Goal: Task Accomplishment & Management: Manage account settings

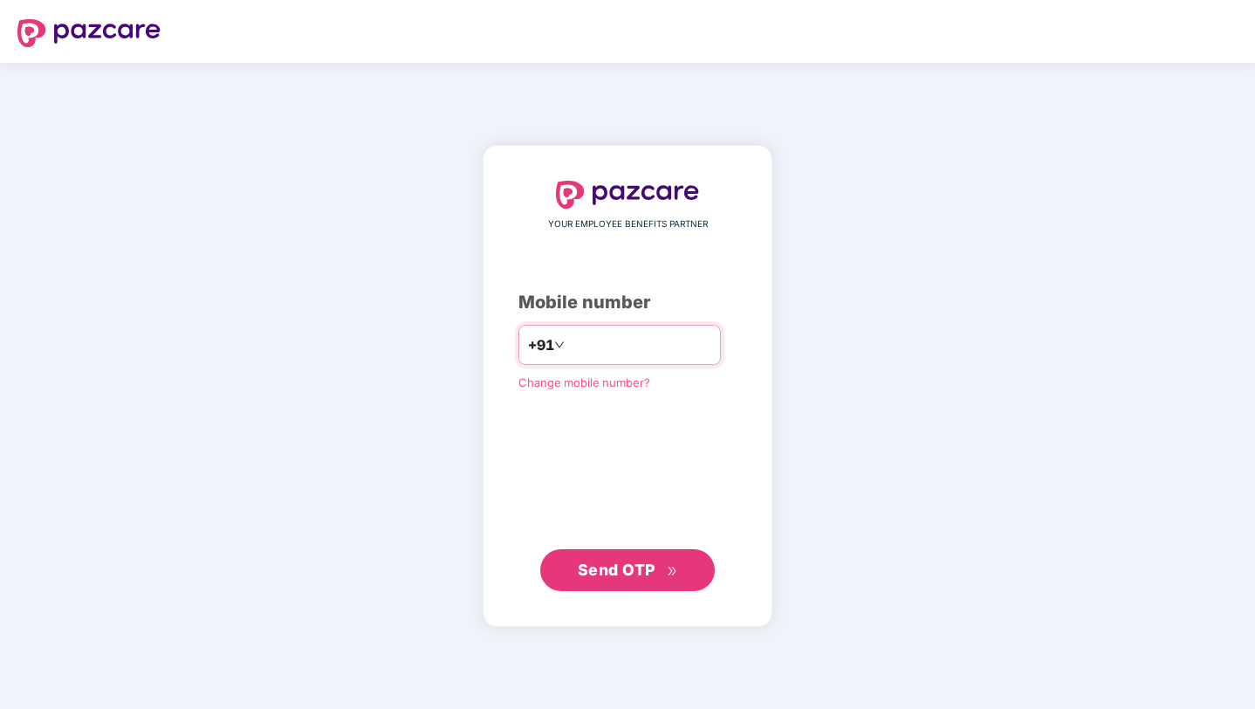
click at [608, 337] on input "number" at bounding box center [639, 345] width 143 height 28
type input "**********"
click at [625, 567] on span "Send OTP" at bounding box center [617, 569] width 78 height 18
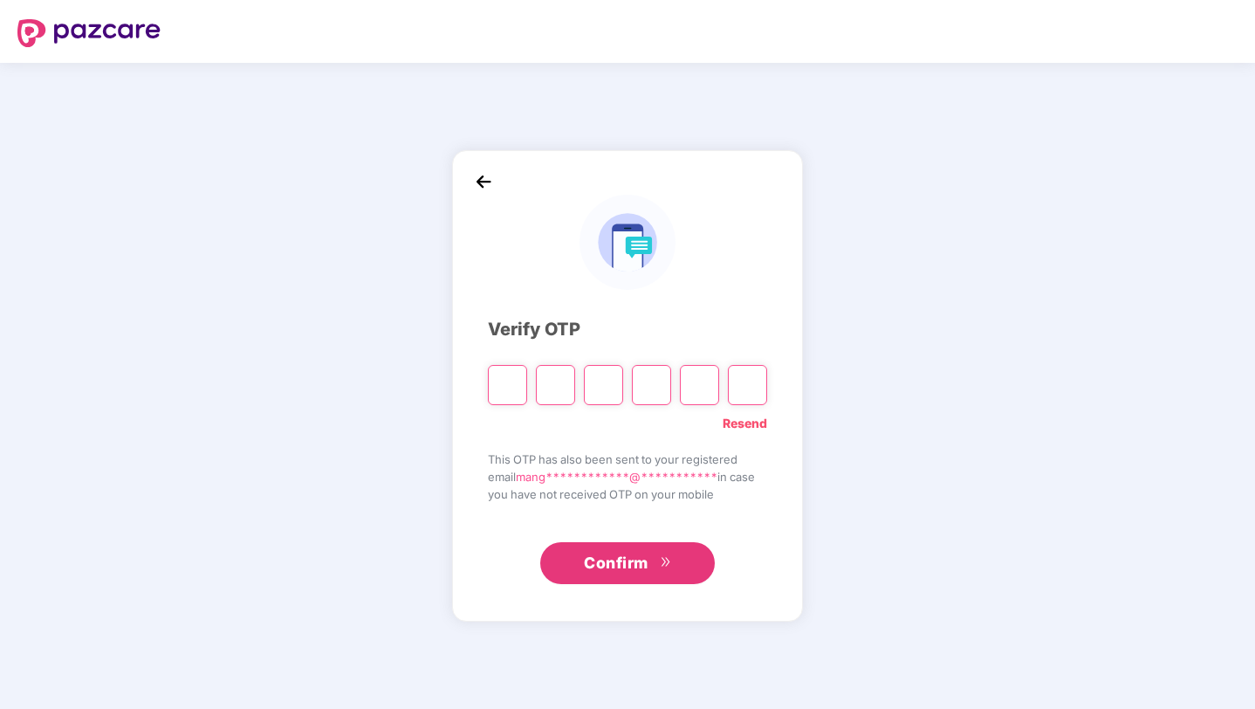
type input "*"
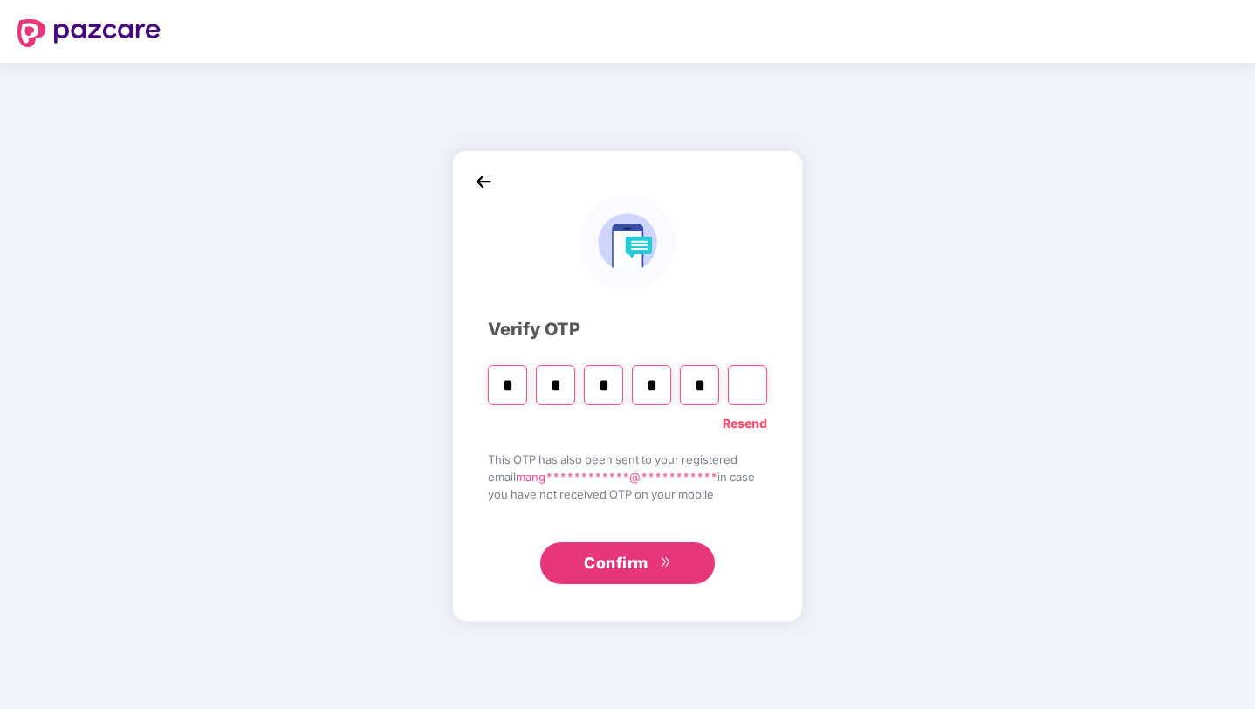
type input "*"
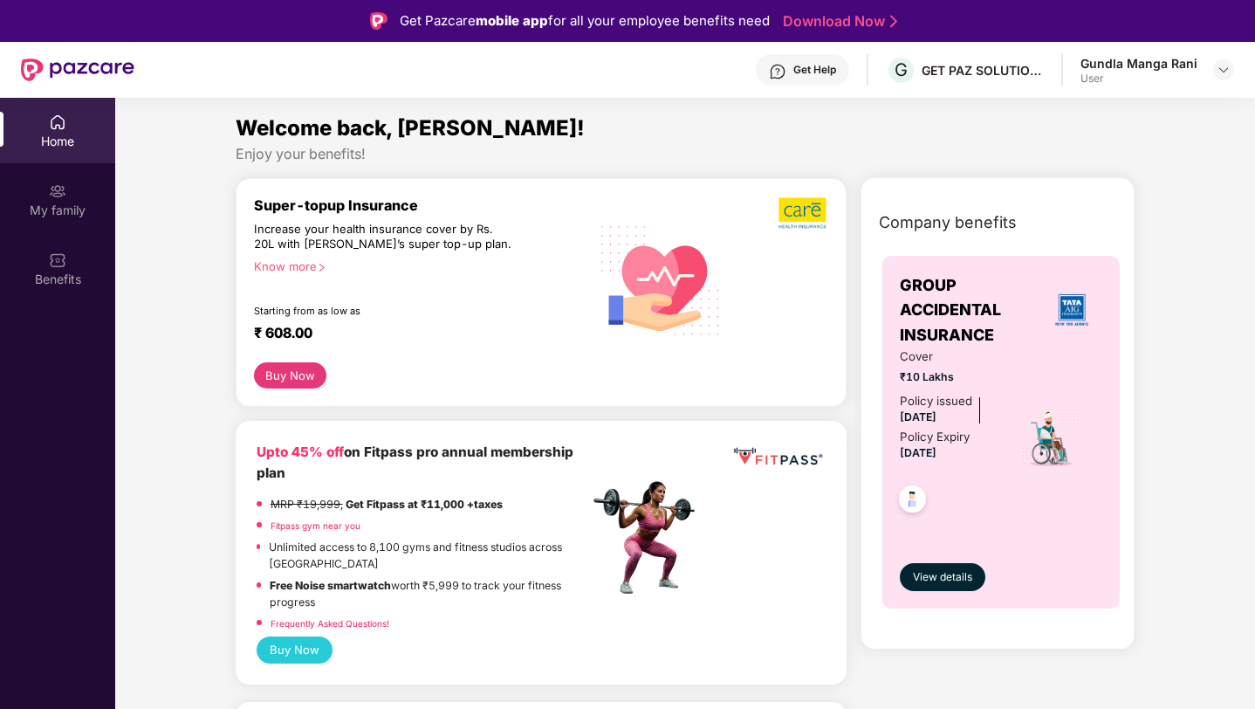
click at [1198, 67] on div "Gundla Manga Rani User" at bounding box center [1158, 70] width 154 height 31
click at [1215, 75] on div at bounding box center [1223, 69] width 21 height 21
click at [753, 545] on div "Upto 45% off on Fitpass pro annual membership plan MRP ₹19,999, Get Fitpass at …" at bounding box center [541, 539] width 569 height 195
